Goal: Feedback & Contribution: Leave review/rating

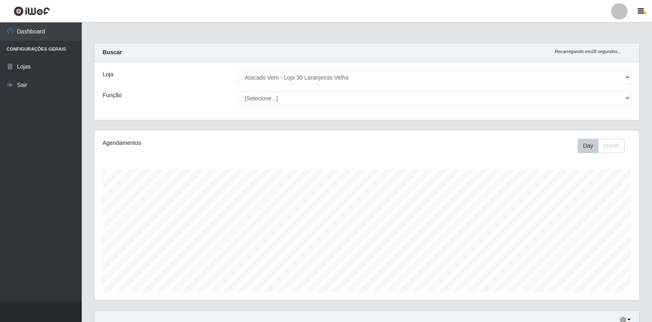
select select "495"
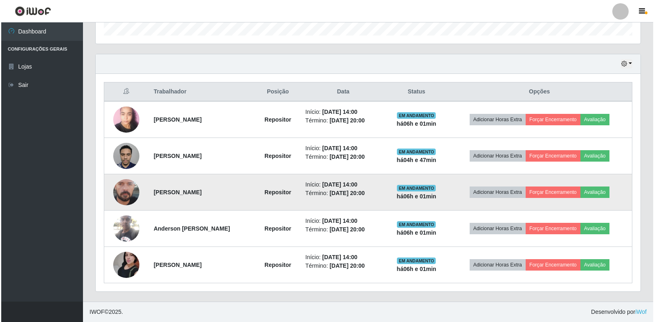
scroll to position [170, 545]
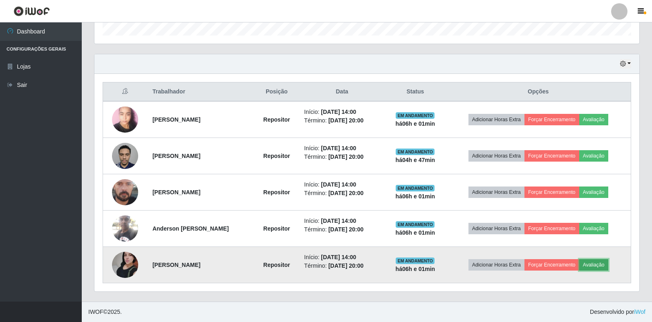
click at [607, 263] on button "Avaliação" at bounding box center [593, 265] width 29 height 11
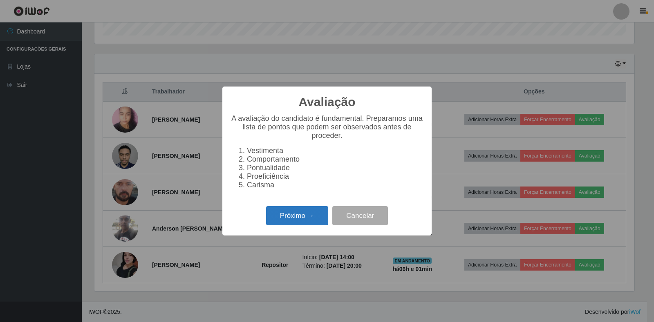
click at [303, 222] on button "Próximo →" at bounding box center [297, 215] width 62 height 19
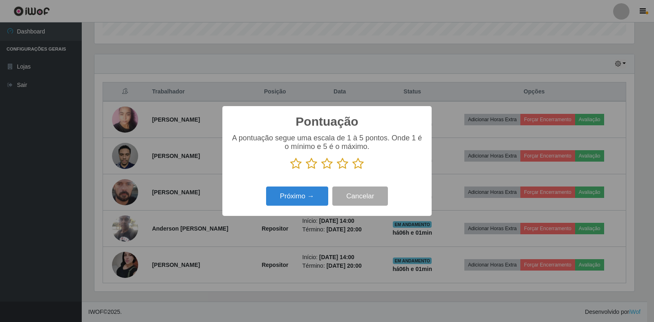
scroll to position [408573, 408203]
click at [357, 163] on icon at bounding box center [357, 164] width 11 height 12
click at [352, 170] on input "radio" at bounding box center [352, 170] width 0 height 0
click at [303, 197] on button "Próximo →" at bounding box center [297, 196] width 62 height 19
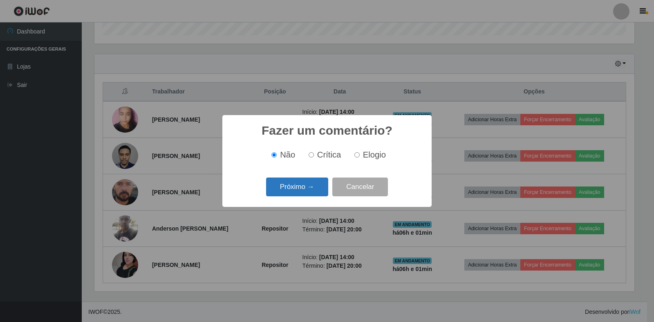
click at [318, 182] on button "Próximo →" at bounding box center [297, 187] width 62 height 19
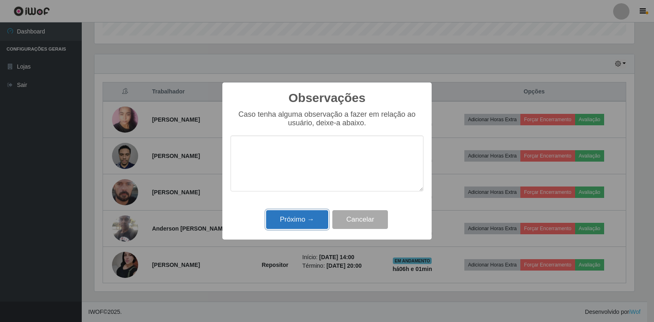
click at [315, 220] on button "Próximo →" at bounding box center [297, 220] width 62 height 19
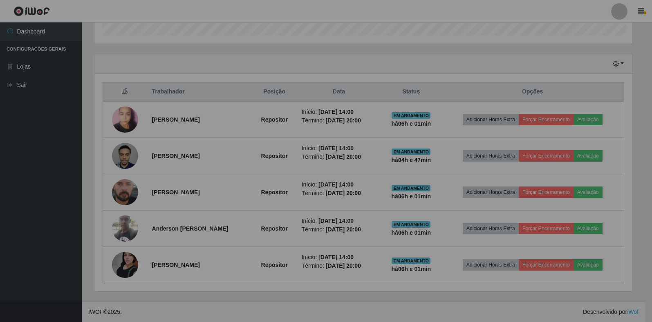
scroll to position [170, 545]
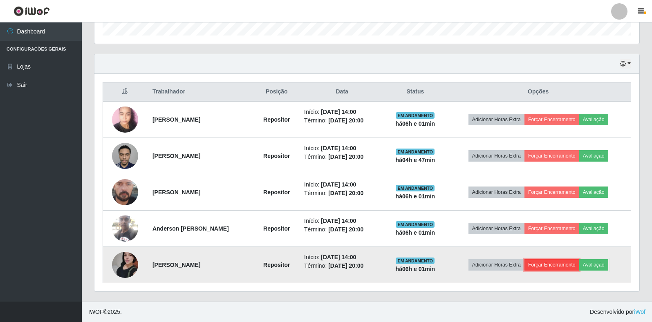
click at [568, 267] on button "Forçar Encerramento" at bounding box center [551, 265] width 55 height 11
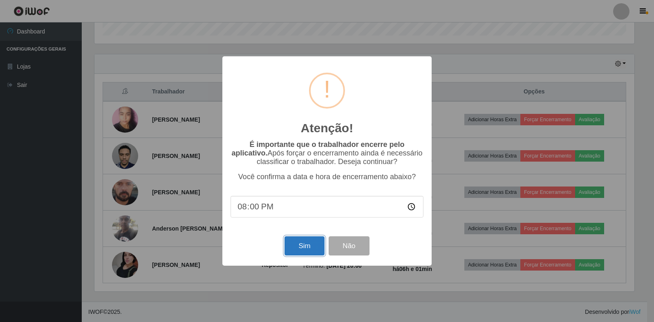
click at [316, 246] on button "Sim" at bounding box center [304, 246] width 40 height 19
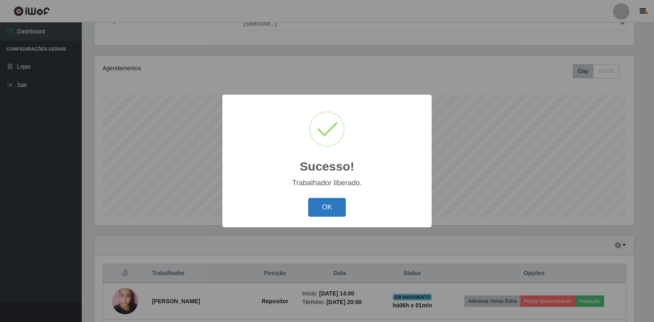
click at [329, 207] on button "OK" at bounding box center [327, 207] width 38 height 19
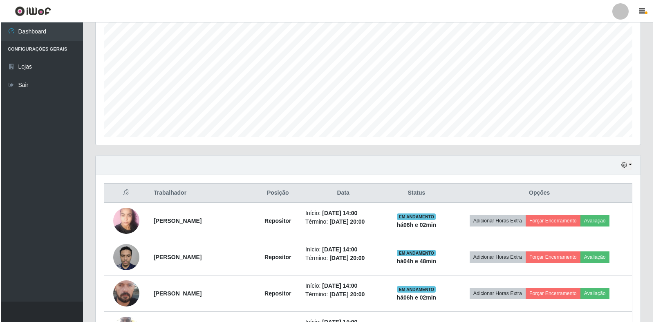
scroll to position [157, 0]
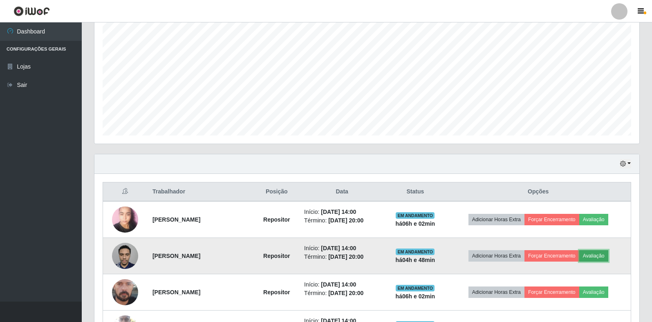
click at [598, 259] on button "Avaliação" at bounding box center [593, 256] width 29 height 11
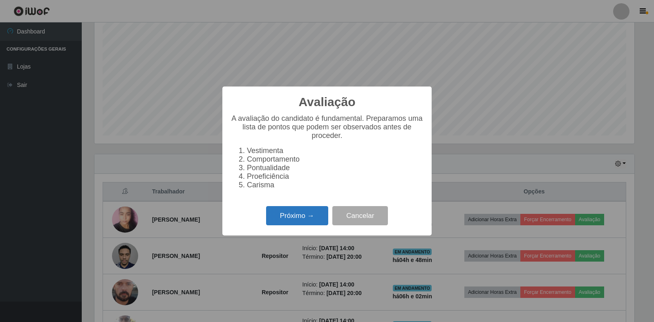
click at [309, 214] on button "Próximo →" at bounding box center [297, 215] width 62 height 19
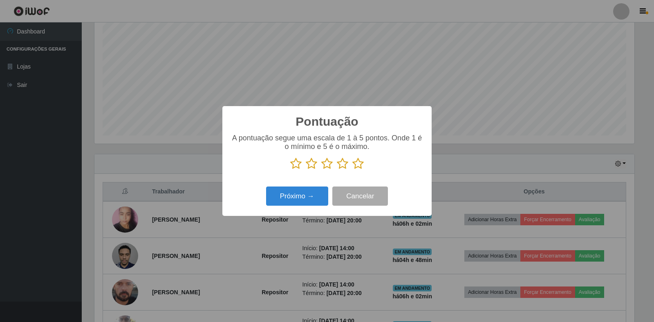
click at [360, 164] on icon at bounding box center [357, 164] width 11 height 12
click at [352, 170] on input "radio" at bounding box center [352, 170] width 0 height 0
click at [299, 201] on button "Próximo →" at bounding box center [297, 196] width 62 height 19
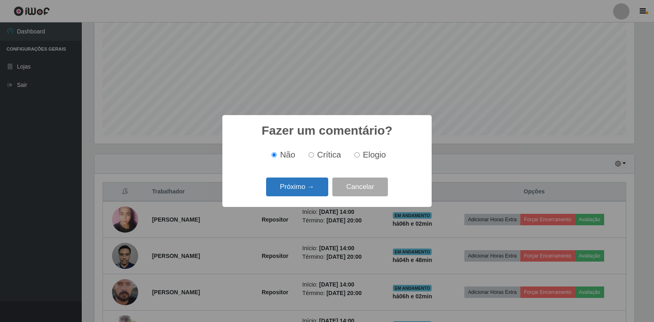
click at [309, 192] on button "Próximo →" at bounding box center [297, 187] width 62 height 19
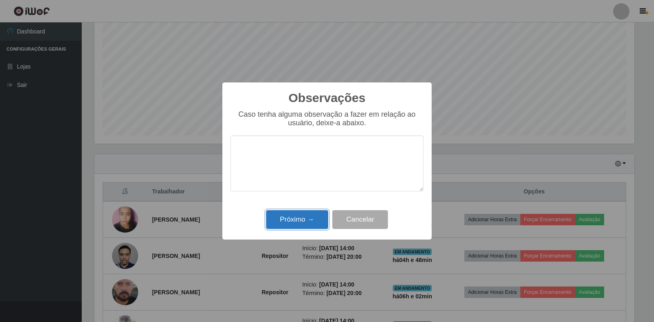
click at [307, 222] on button "Próximo →" at bounding box center [297, 220] width 62 height 19
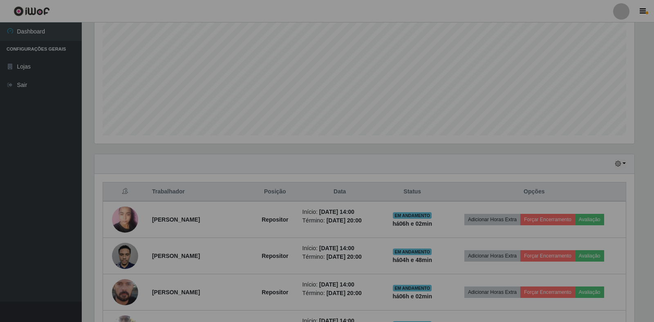
scroll to position [170, 545]
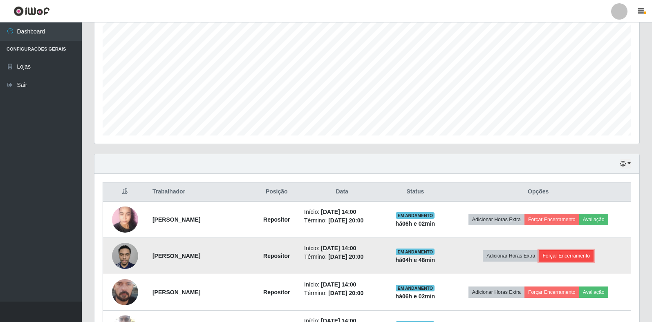
click at [582, 258] on button "Forçar Encerramento" at bounding box center [566, 256] width 55 height 11
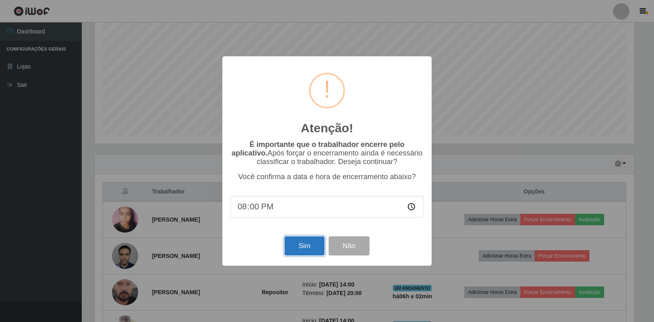
click at [298, 255] on button "Sim" at bounding box center [304, 246] width 40 height 19
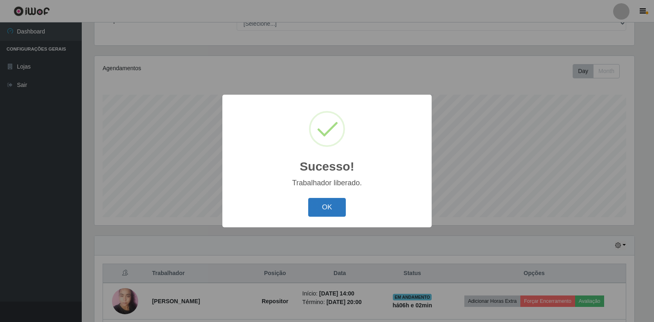
click at [319, 208] on button "OK" at bounding box center [327, 207] width 38 height 19
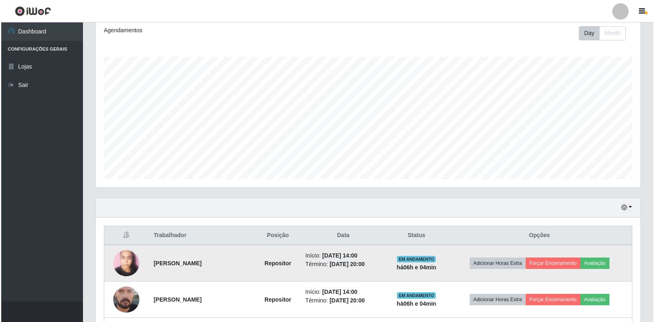
scroll to position [184, 0]
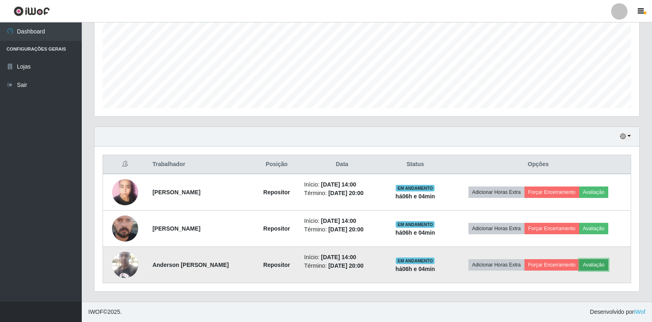
click at [594, 265] on button "Avaliação" at bounding box center [593, 265] width 29 height 11
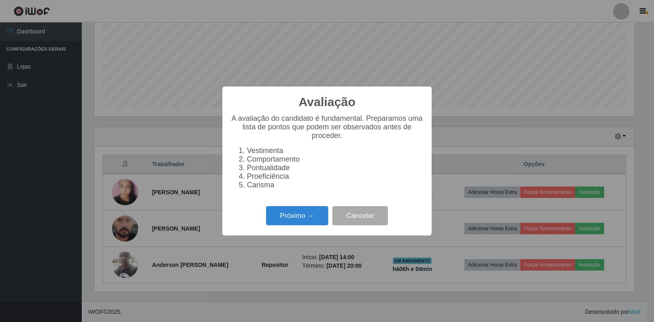
scroll to position [170, 540]
click at [314, 222] on button "Próximo →" at bounding box center [297, 215] width 62 height 19
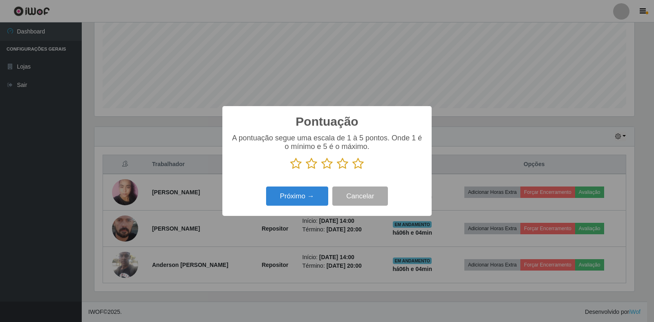
scroll to position [408573, 408203]
click at [356, 164] on icon at bounding box center [357, 164] width 11 height 12
click at [352, 170] on input "radio" at bounding box center [352, 170] width 0 height 0
click at [311, 197] on button "Próximo →" at bounding box center [297, 196] width 62 height 19
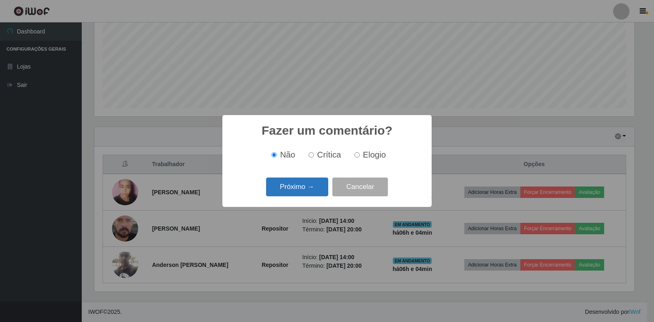
click at [310, 193] on button "Próximo →" at bounding box center [297, 187] width 62 height 19
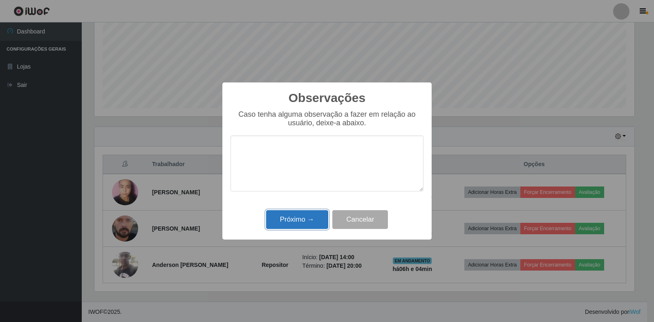
click at [308, 224] on button "Próximo →" at bounding box center [297, 220] width 62 height 19
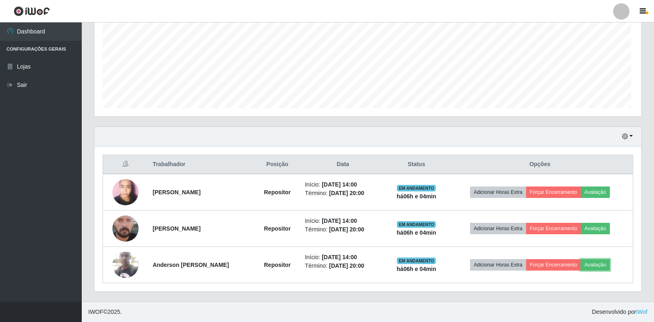
scroll to position [170, 545]
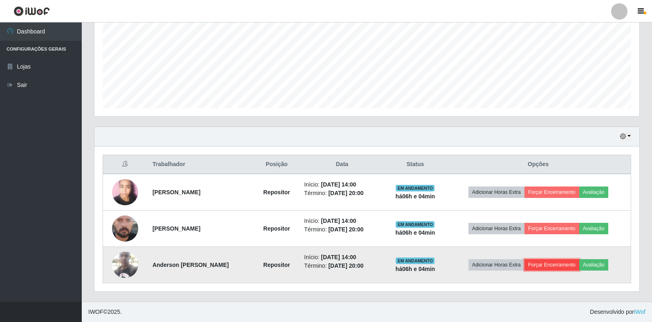
click at [567, 262] on button "Forçar Encerramento" at bounding box center [551, 265] width 55 height 11
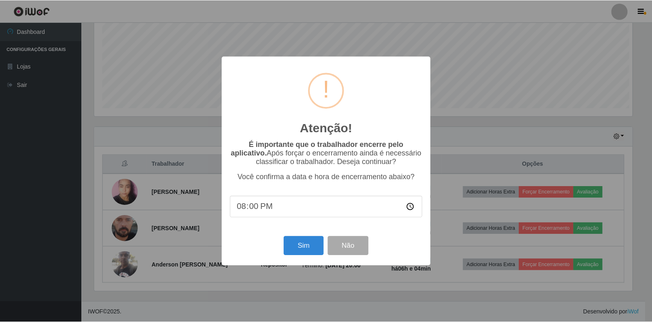
scroll to position [170, 540]
click at [314, 245] on button "Sim" at bounding box center [304, 246] width 40 height 19
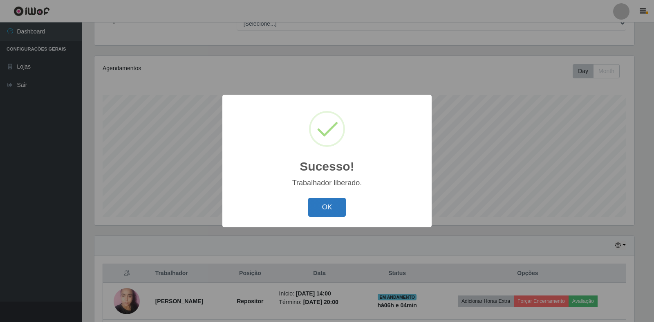
click at [323, 206] on button "OK" at bounding box center [327, 207] width 38 height 19
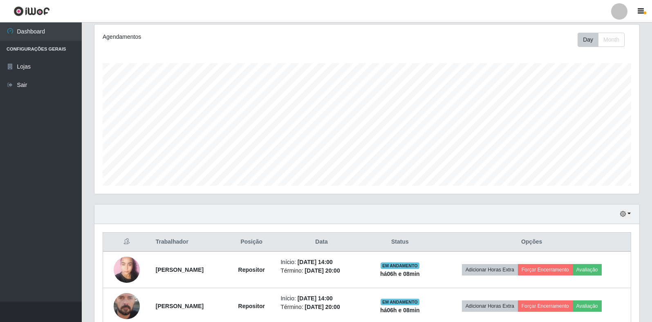
scroll to position [148, 0]
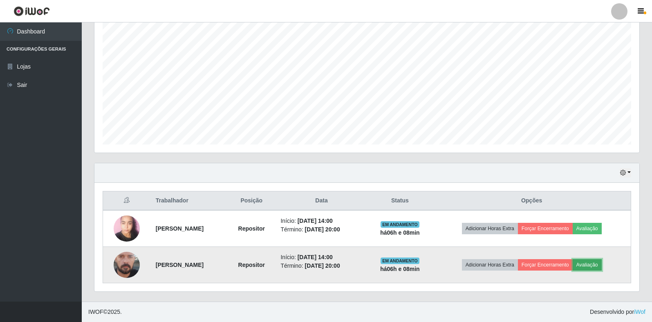
click at [595, 265] on button "Avaliação" at bounding box center [587, 265] width 29 height 11
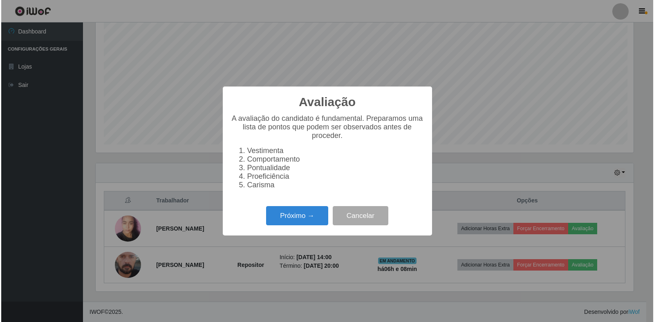
scroll to position [170, 540]
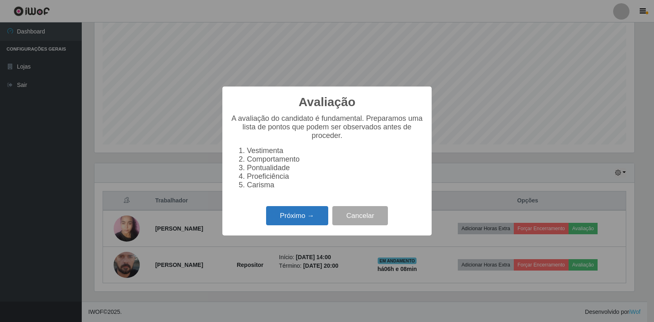
click at [302, 226] on button "Próximo →" at bounding box center [297, 215] width 62 height 19
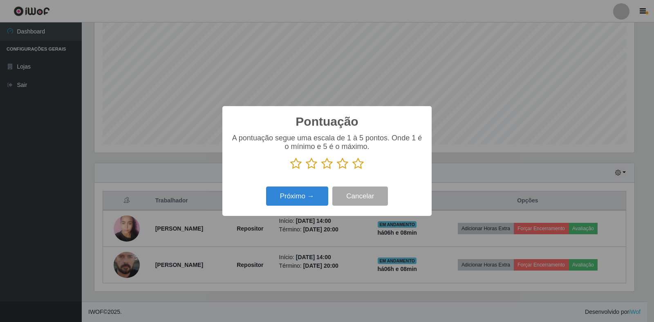
scroll to position [408573, 408203]
click at [357, 167] on icon at bounding box center [357, 164] width 11 height 12
click at [352, 170] on input "radio" at bounding box center [352, 170] width 0 height 0
click at [319, 196] on button "Próximo →" at bounding box center [297, 196] width 62 height 19
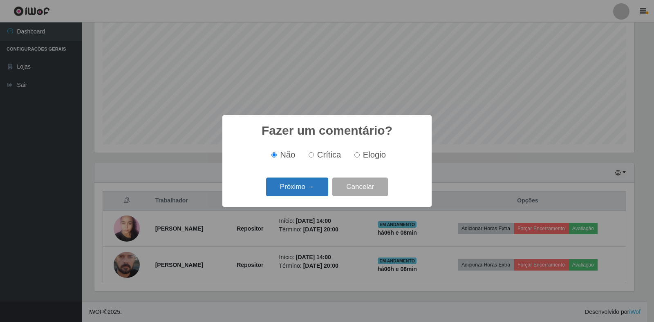
click at [319, 195] on button "Próximo →" at bounding box center [297, 187] width 62 height 19
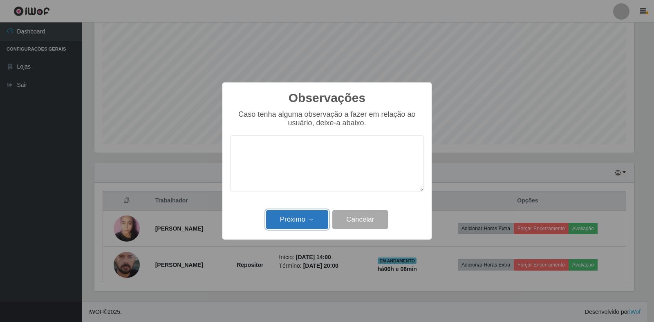
click at [315, 226] on button "Próximo →" at bounding box center [297, 220] width 62 height 19
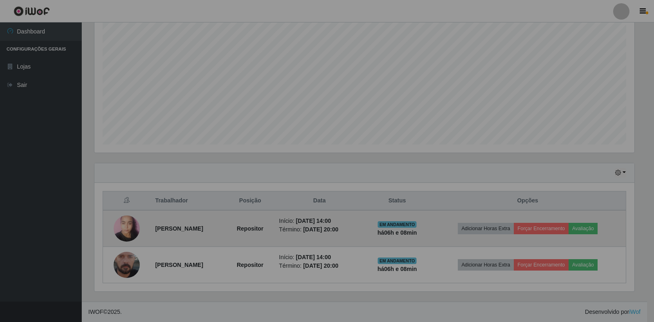
scroll to position [170, 545]
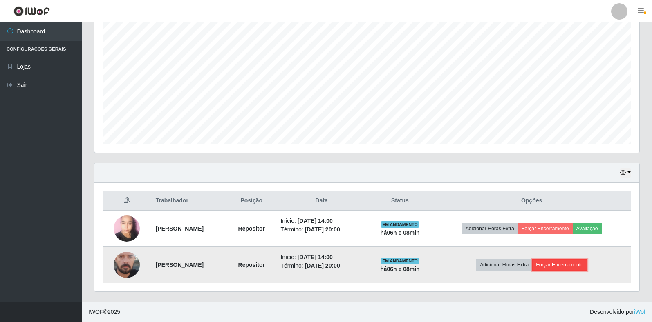
click at [565, 264] on button "Forçar Encerramento" at bounding box center [559, 265] width 55 height 11
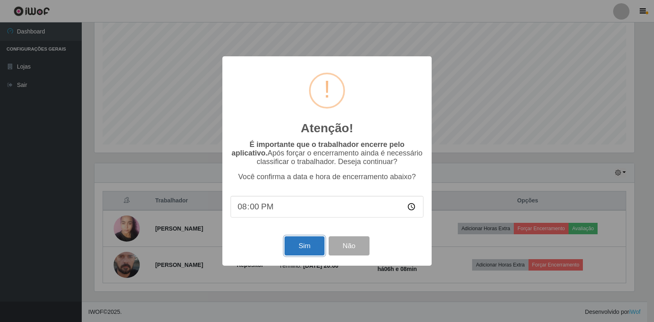
click at [305, 247] on button "Sim" at bounding box center [304, 246] width 40 height 19
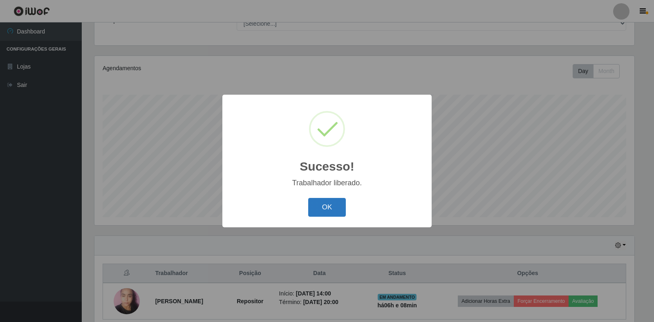
click at [338, 206] on button "OK" at bounding box center [327, 207] width 38 height 19
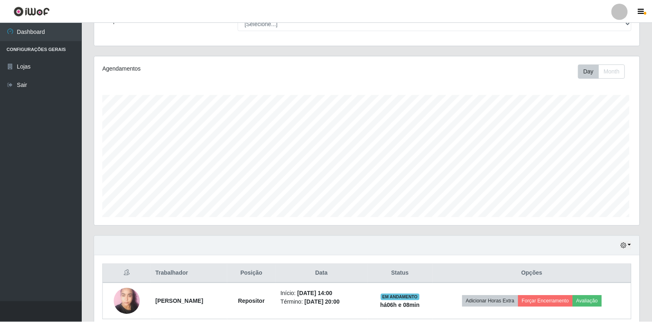
scroll to position [170, 545]
